Goal: Navigation & Orientation: Find specific page/section

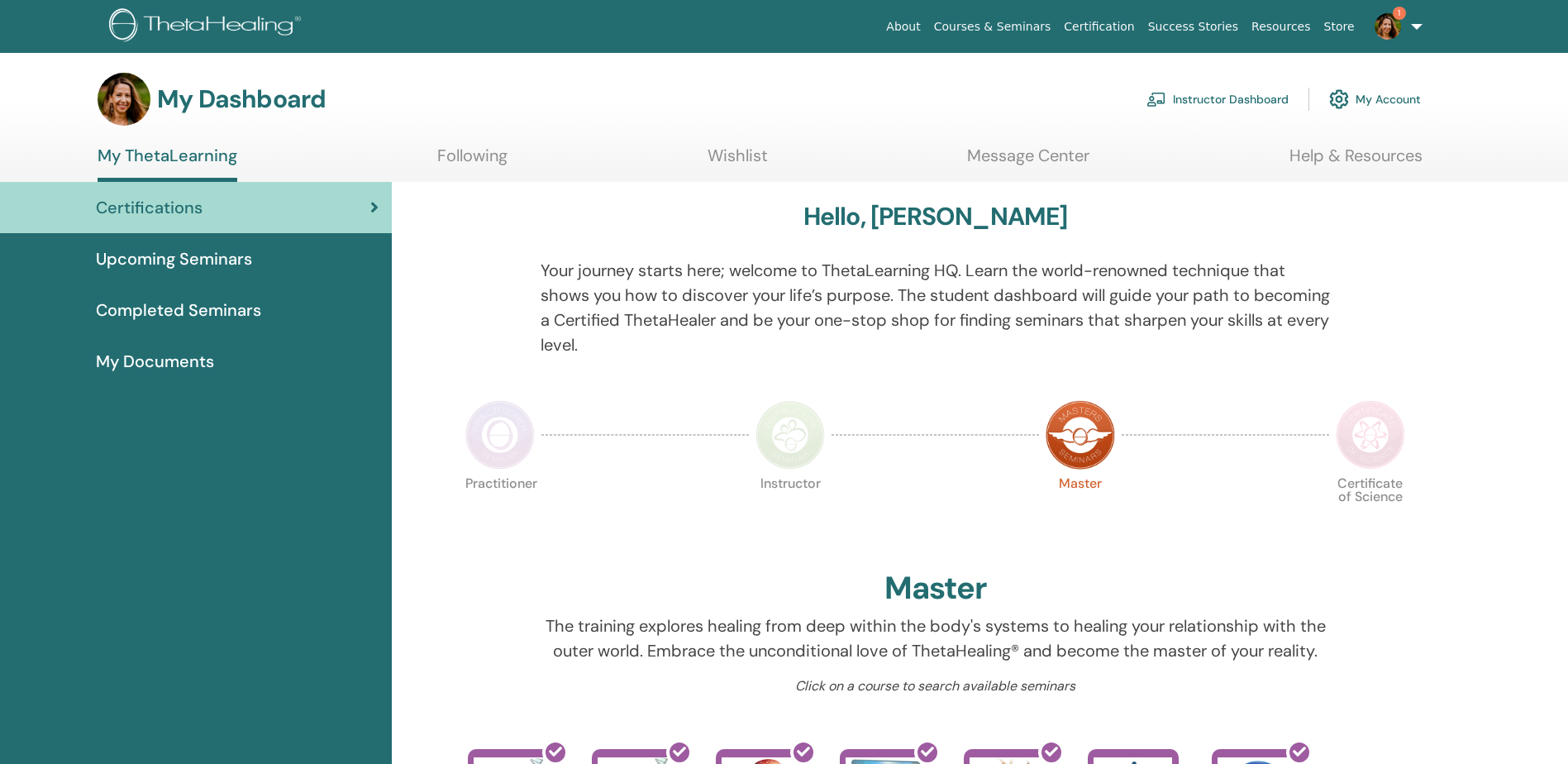
click at [1274, 101] on link "Instructor Dashboard" at bounding box center [1217, 98] width 142 height 37
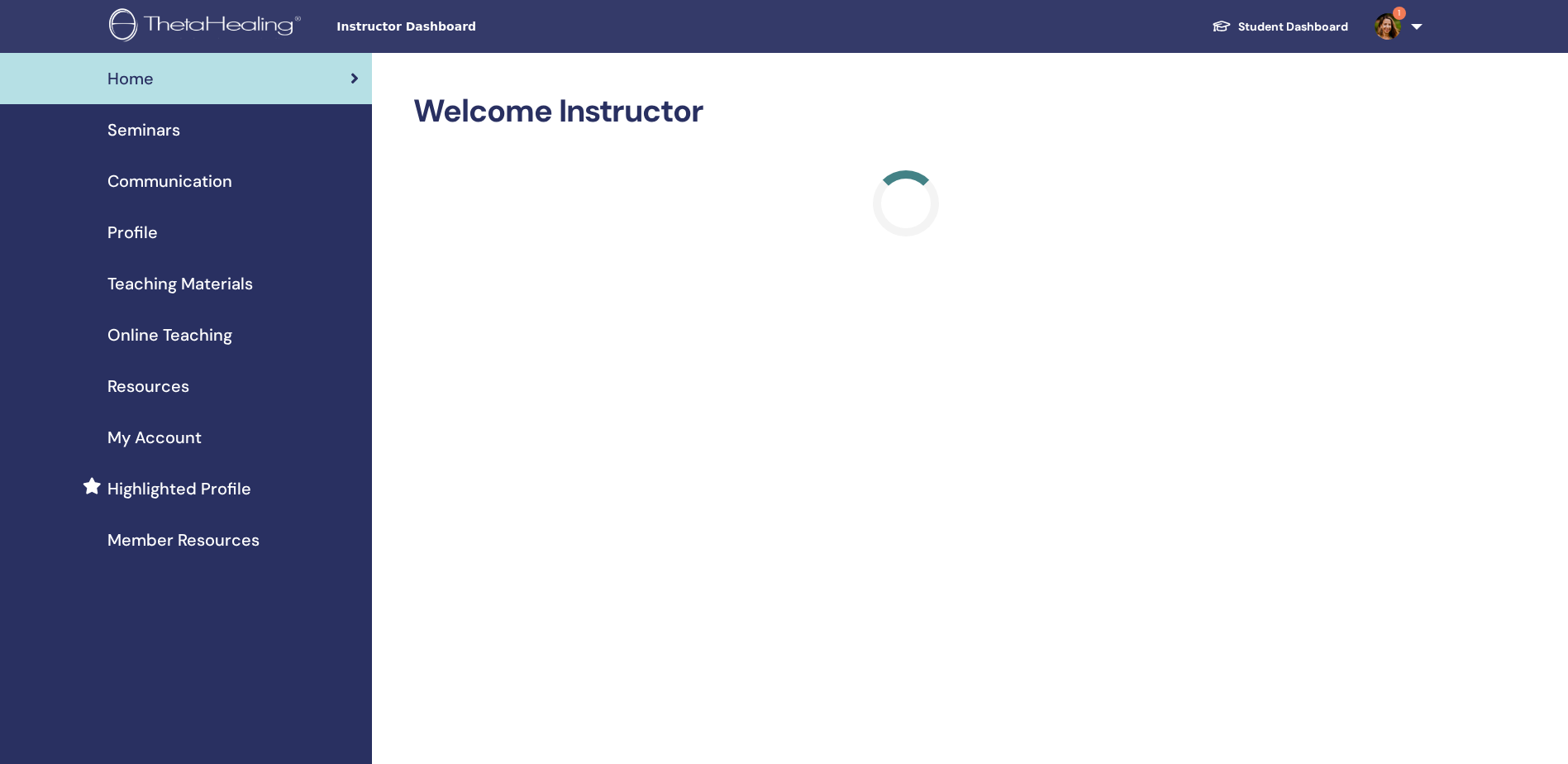
click at [1386, 42] on link "1" at bounding box center [1396, 26] width 68 height 53
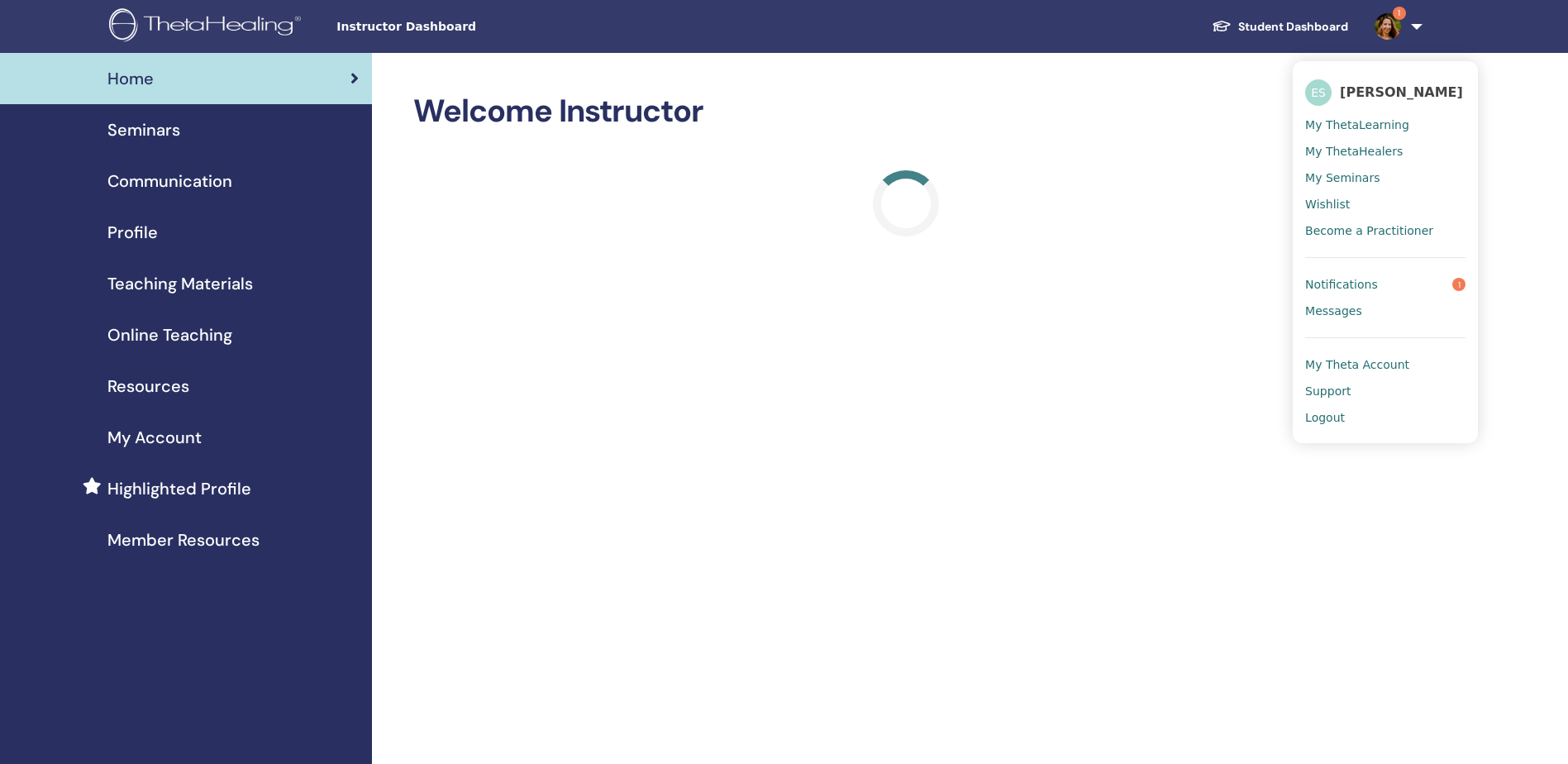
click at [1387, 283] on link "Notifications 1" at bounding box center [1385, 285] width 160 height 27
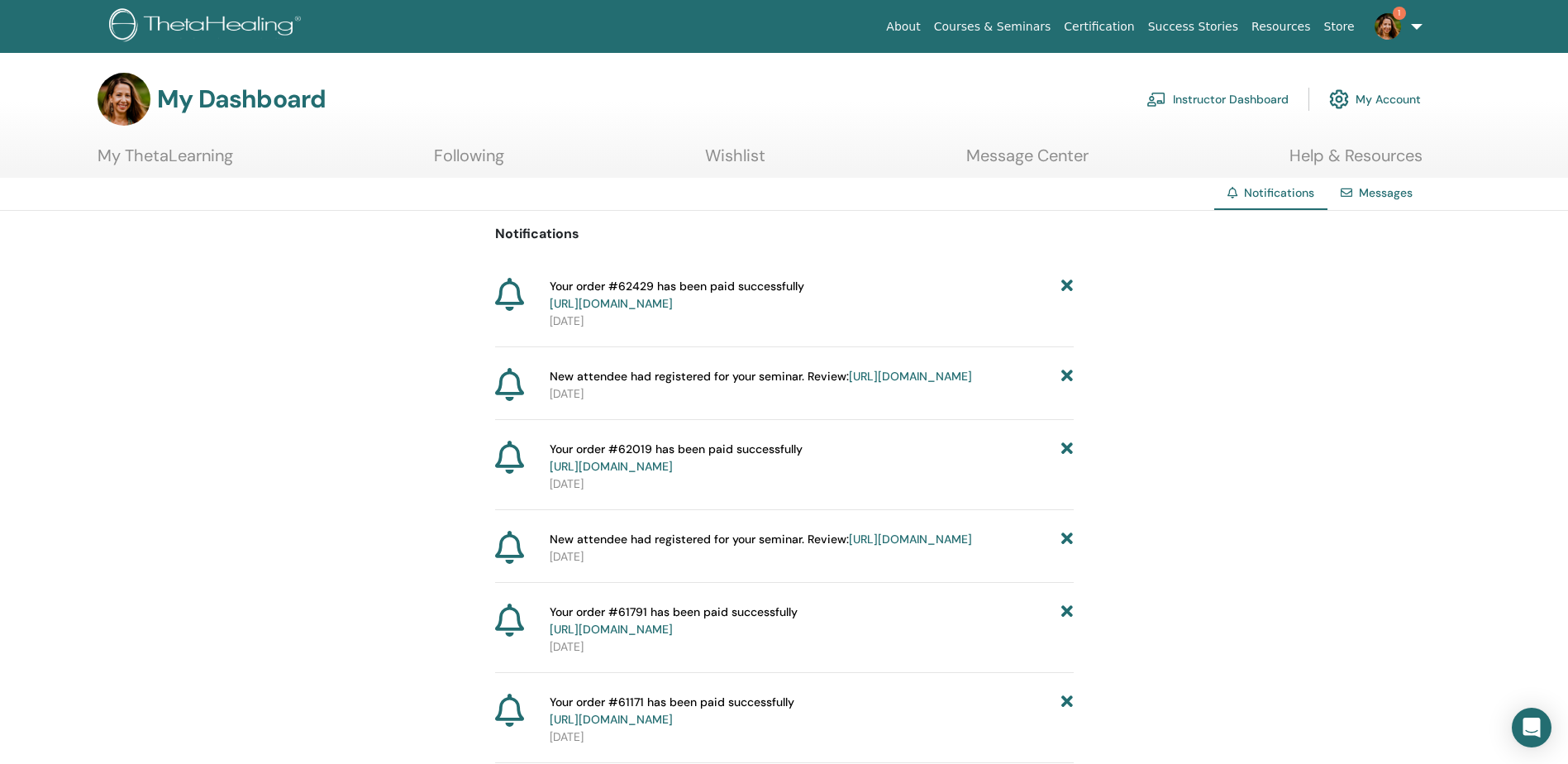
click at [204, 145] on link "My ThetaLearning" at bounding box center [165, 161] width 135 height 32
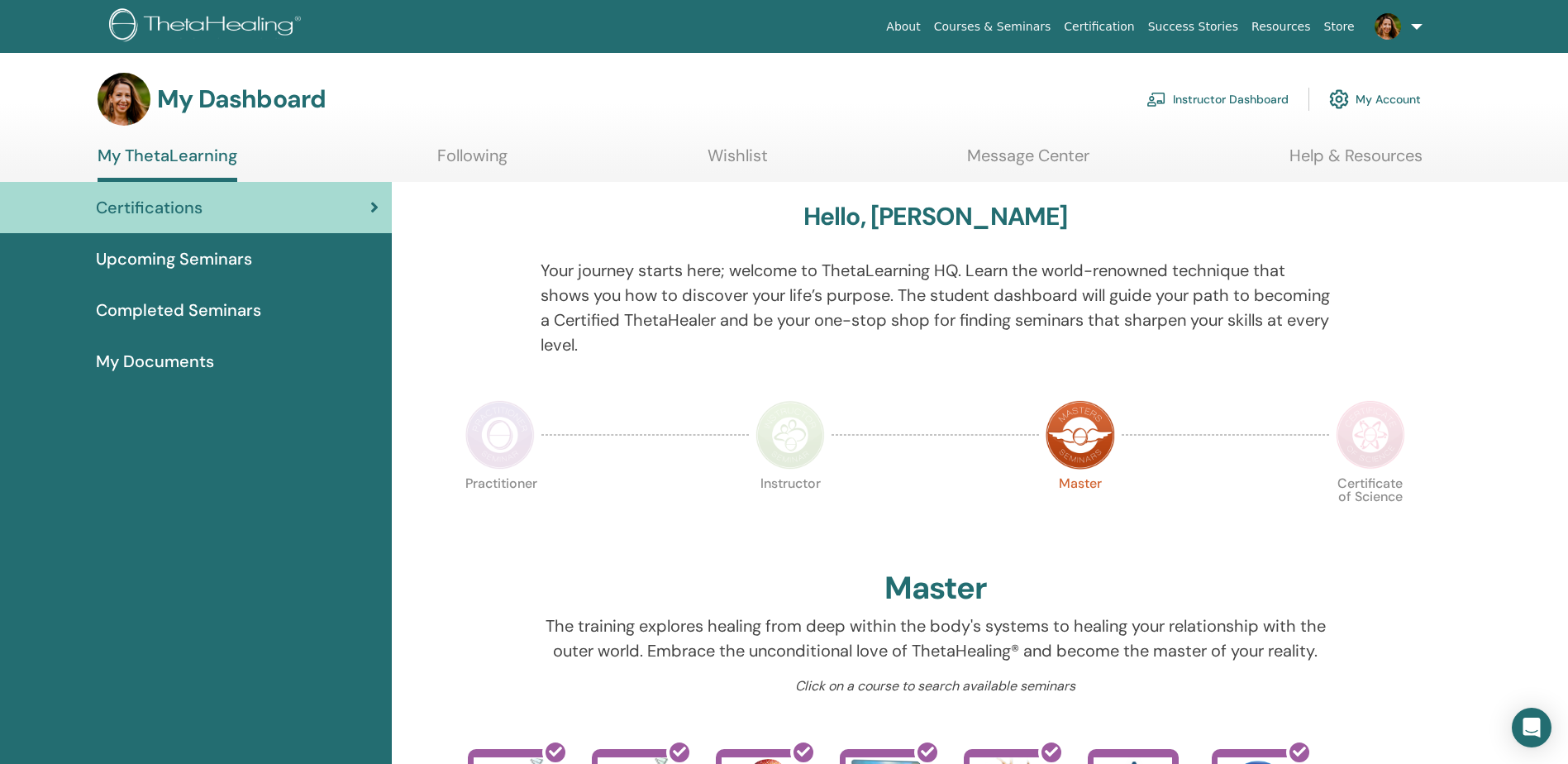
click at [1379, 26] on img at bounding box center [1388, 26] width 27 height 27
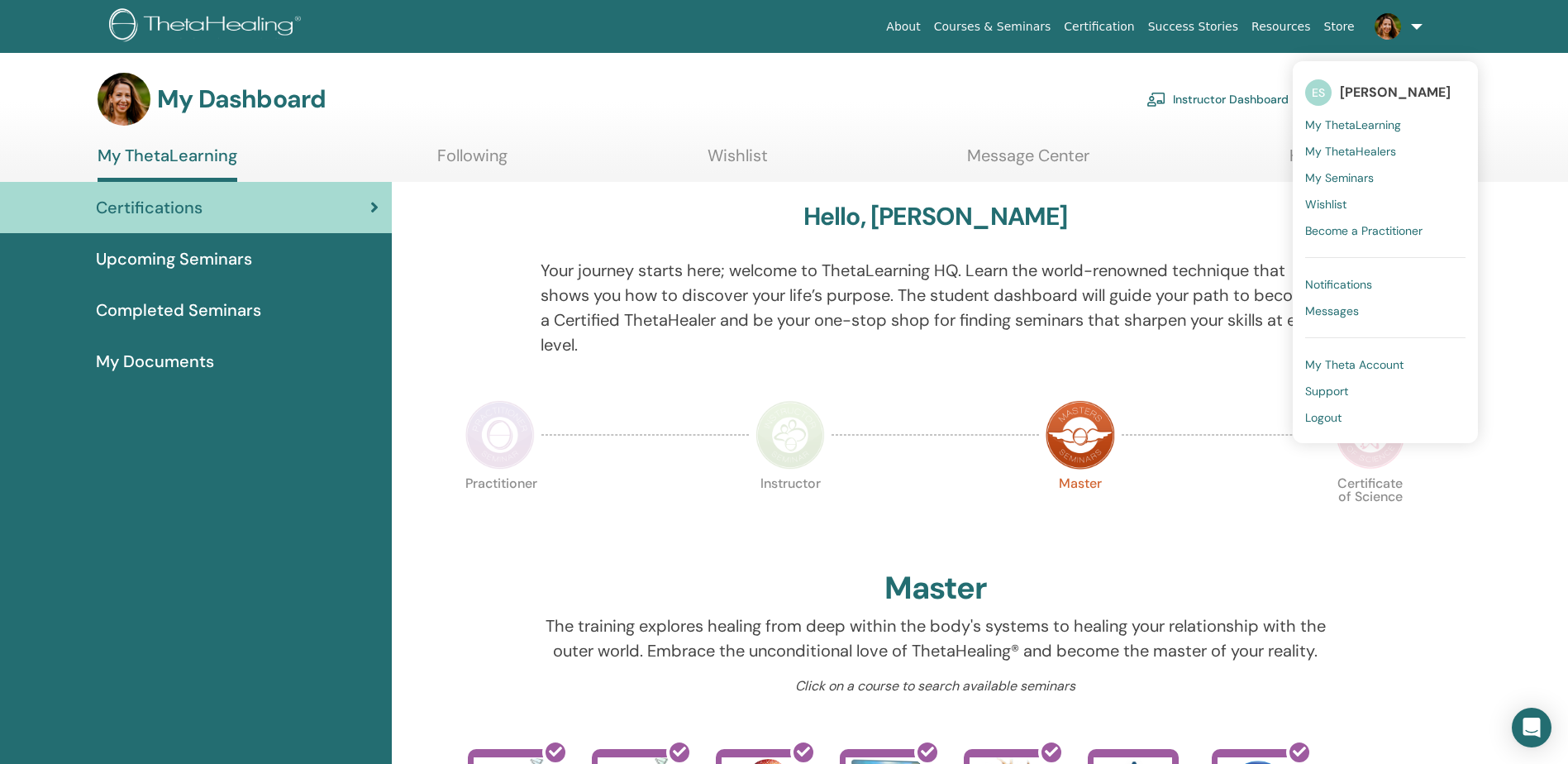
click at [1236, 485] on div "Practitioner Instructor Master Certificate of Science" at bounding box center [935, 517] width 952 height 90
